Goal: Check status: Check status

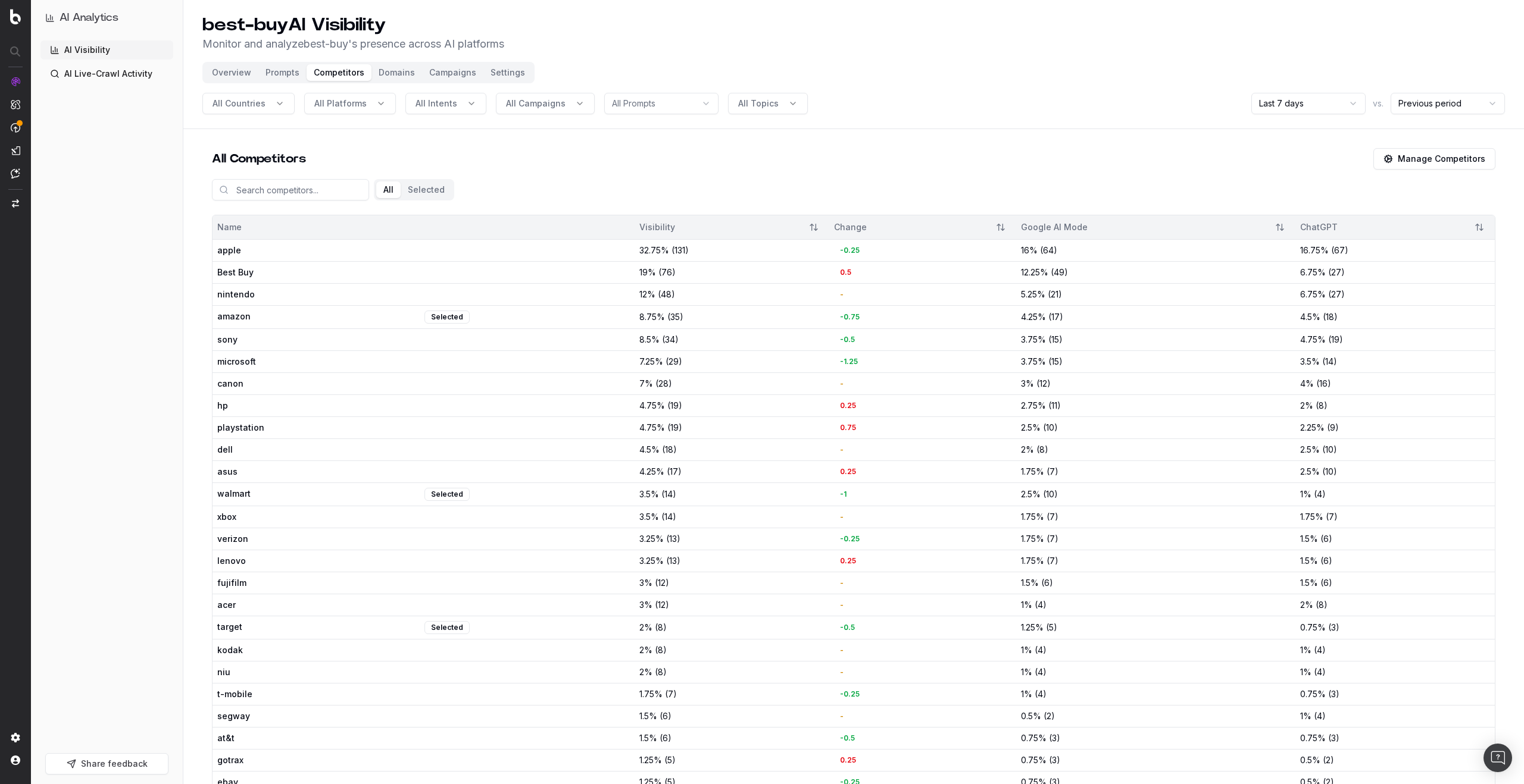
click at [574, 106] on button "All Campaigns" at bounding box center [545, 103] width 99 height 21
click at [526, 156] on div "Deleted campaign (ukT80ynb)" at bounding box center [538, 156] width 172 height 19
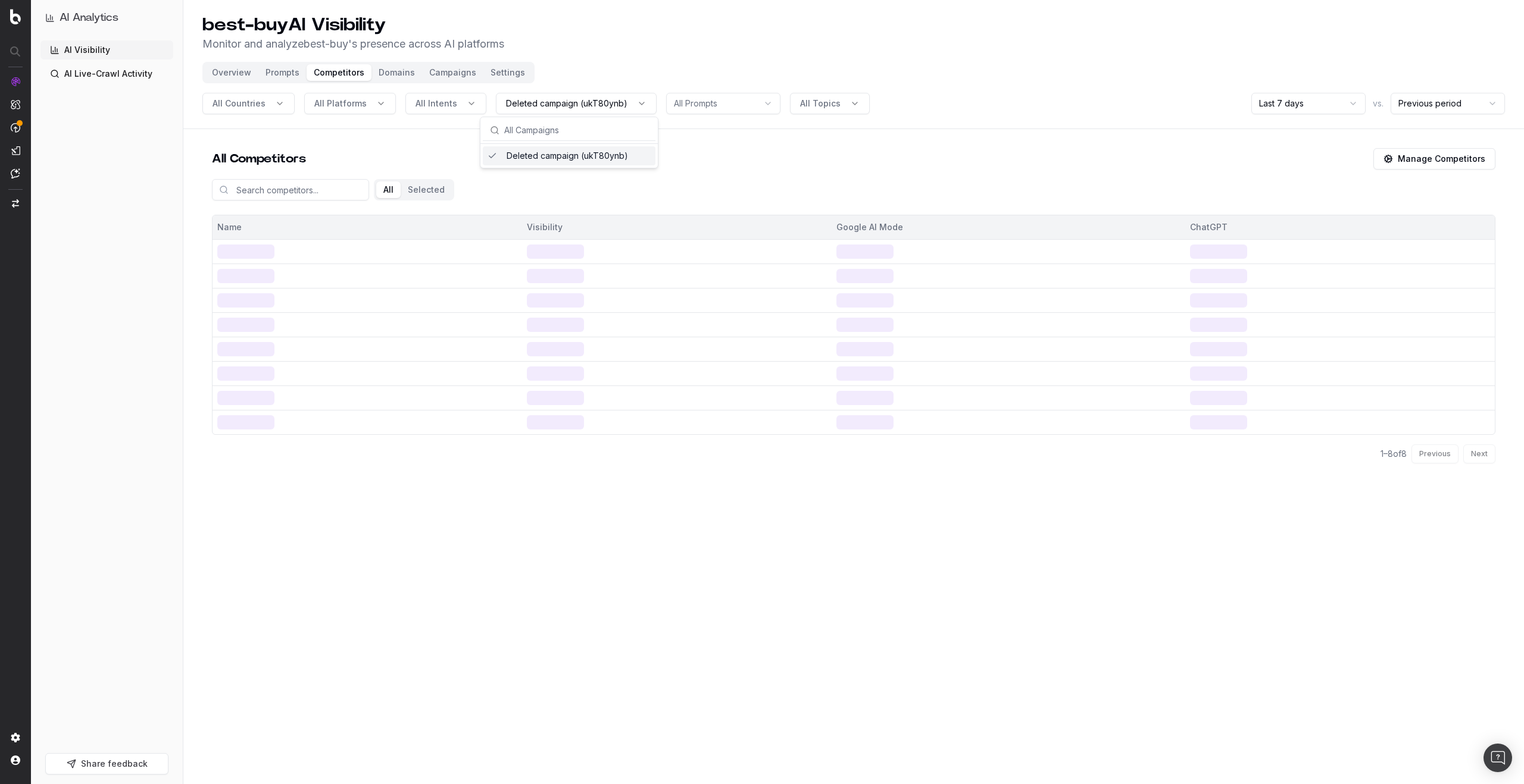
click at [617, 77] on header "best-buy AI Visibility Monitor and analyze best-buy 's presence across AI platf…" at bounding box center [854, 65] width 1341 height 129
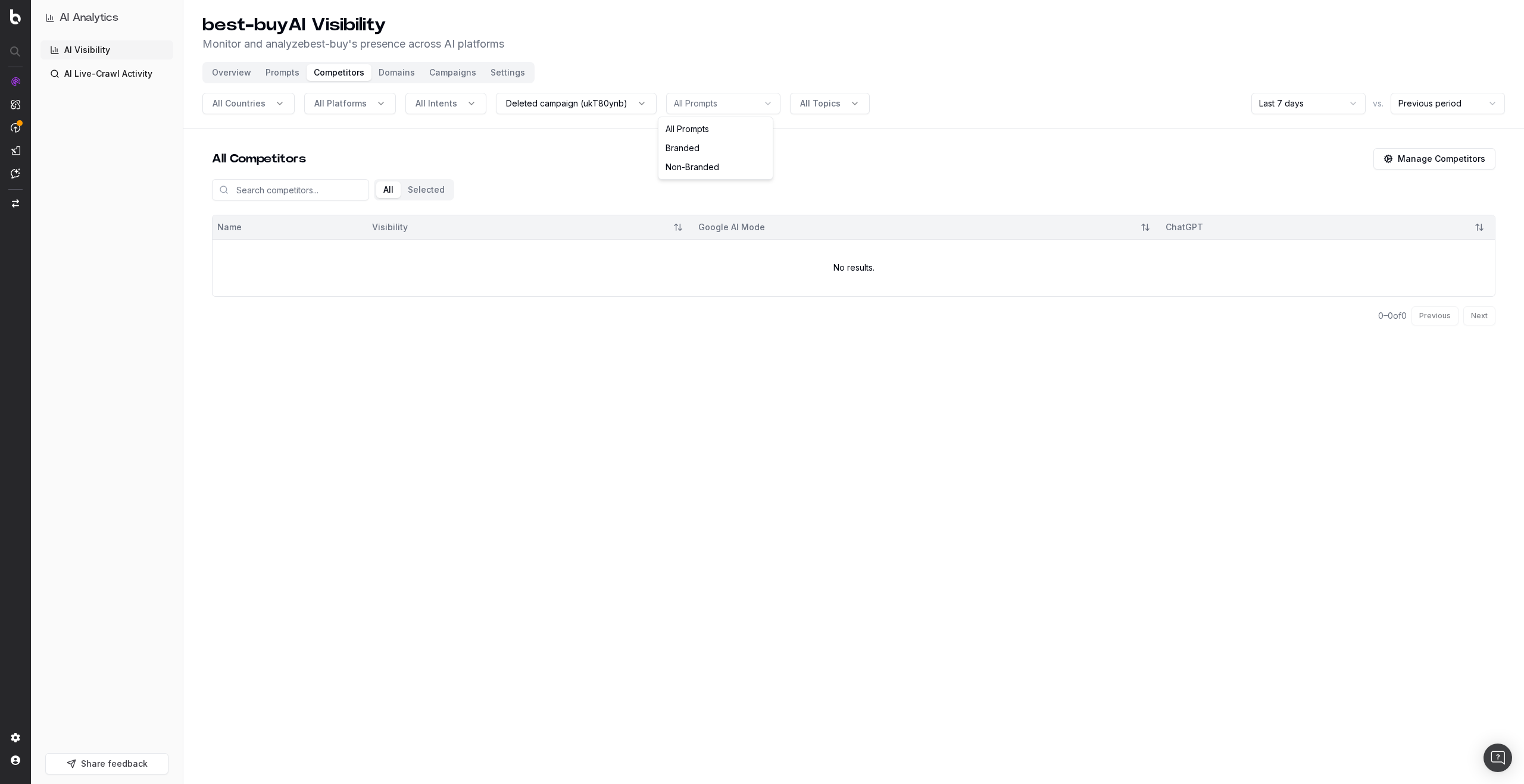
click at [753, 104] on html "AI Analytics AI Visibility AI Live-Crawl Activity Share feedback best-buy AI Vi…" at bounding box center [762, 392] width 1524 height 784
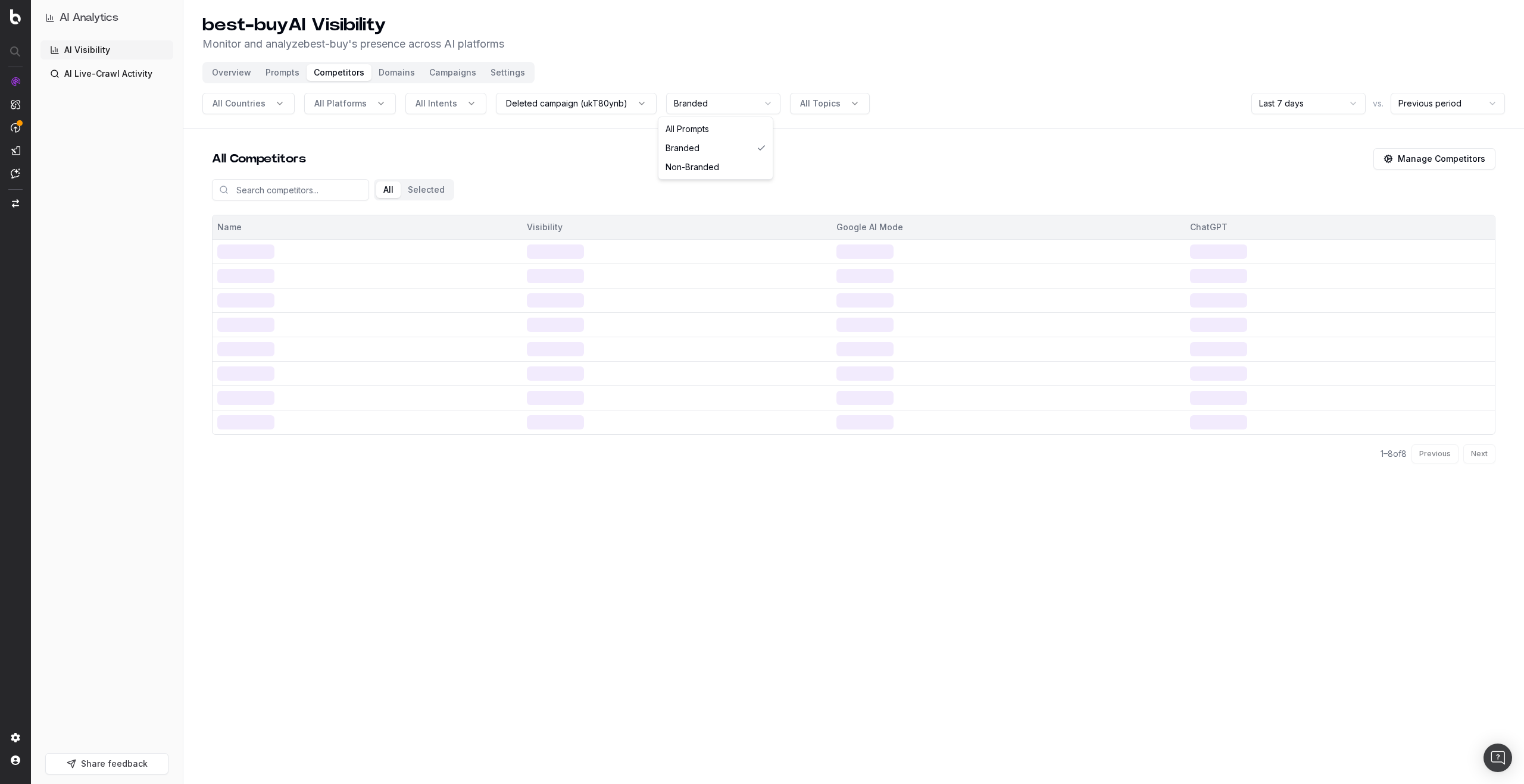
click at [740, 99] on html "AI Analytics AI Visibility AI Live-Crawl Activity Share feedback best-buy AI Vi…" at bounding box center [762, 392] width 1524 height 784
click at [748, 101] on html "AI Analytics AI Visibility AI Live-Crawl Activity Share feedback best-buy AI Vi…" at bounding box center [762, 392] width 1524 height 784
click at [770, 53] on header "best-buy AI Visibility Monitor and analyze best-buy 's presence across AI platf…" at bounding box center [854, 65] width 1341 height 129
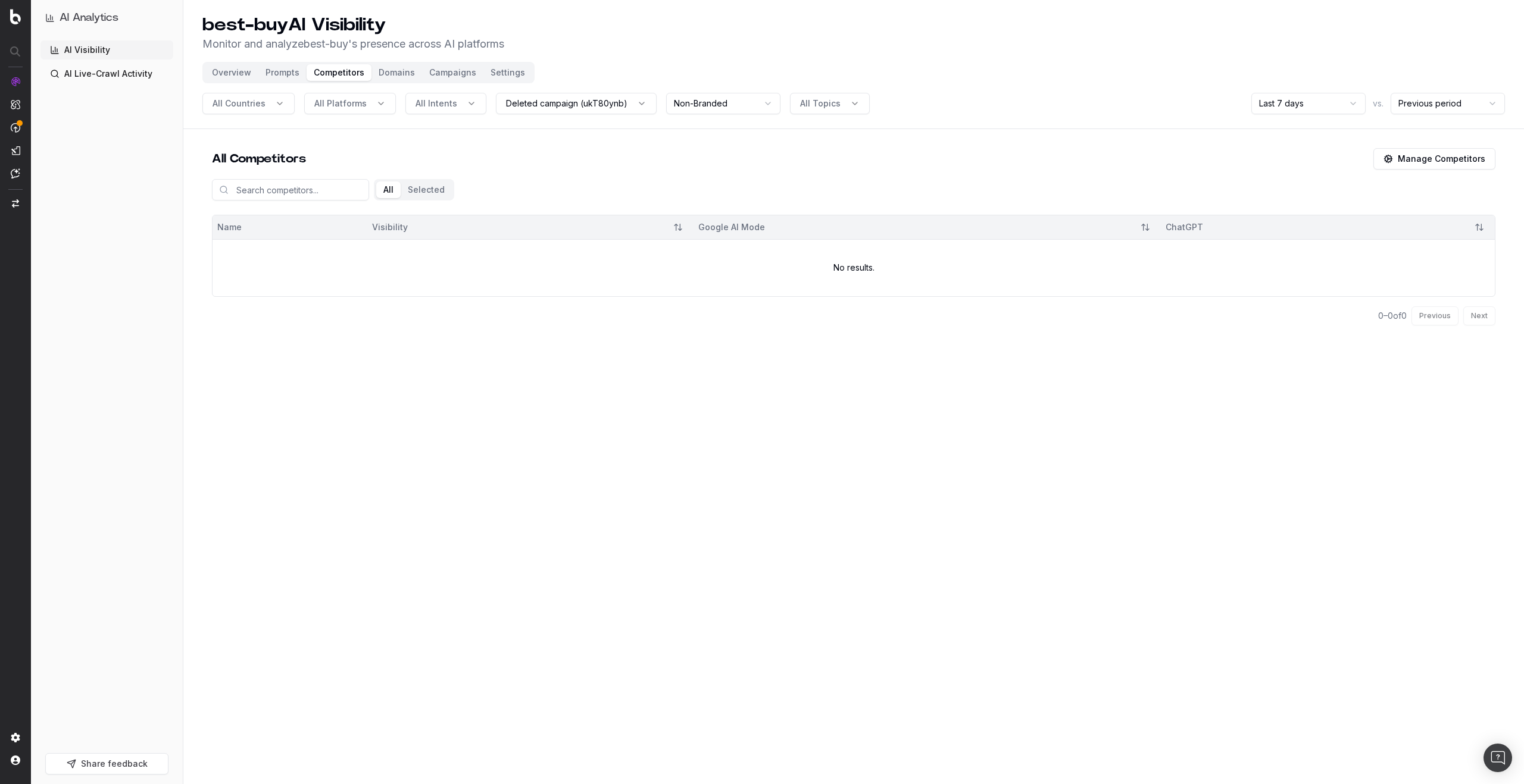
click at [748, 65] on header "best-buy AI Visibility Monitor and analyze best-buy 's presence across AI platf…" at bounding box center [854, 65] width 1341 height 129
